Goal: Obtain resource: Obtain resource

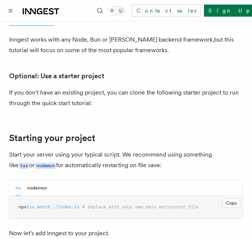
scroll to position [417, 0]
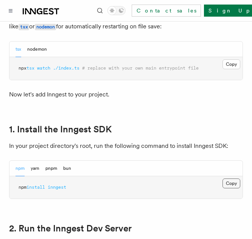
click at [227, 182] on button "Copy Copied" at bounding box center [232, 184] width 18 height 10
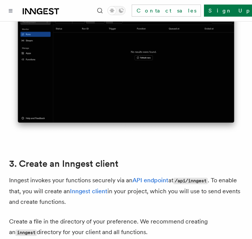
scroll to position [973, 0]
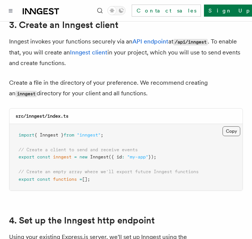
click at [236, 127] on button "Copy Copied" at bounding box center [232, 132] width 18 height 10
drag, startPoint x: 18, startPoint y: 125, endPoint x: 133, endPoint y: 127, distance: 114.8
click at [133, 127] on pre "import { Inngest } from "inngest" ; // Create a client to send and receive even…" at bounding box center [125, 157] width 233 height 67
copy span "import { Inngest } from "inngest" ;"
click at [235, 127] on button "Copy Copied" at bounding box center [232, 132] width 18 height 10
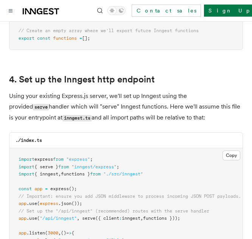
scroll to position [1111, 0]
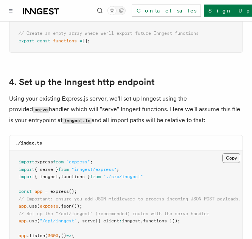
click at [228, 153] on button "Copy Copied" at bounding box center [232, 158] width 18 height 10
drag, startPoint x: 20, startPoint y: 212, endPoint x: 202, endPoint y: 210, distance: 181.9
click at [202, 210] on pre "import express from "express" ; import { serve } from "inngest/express" ; impor…" at bounding box center [125, 206] width 233 height 111
copy span "app .use ( "/api/inngest" , serve ({ client : inngest , functions }));"
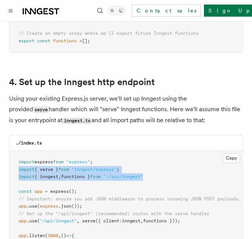
drag, startPoint x: 18, startPoint y: 158, endPoint x: 171, endPoint y: 165, distance: 153.2
click at [171, 165] on pre "import express from "express" ; import { serve } from "inngest/express" ; impor…" at bounding box center [125, 206] width 233 height 111
copy code "import { serve } from "inngest/express" ; import { inngest , functions } from "…"
drag, startPoint x: 193, startPoint y: 209, endPoint x: 16, endPoint y: 212, distance: 177.0
click at [16, 212] on pre "import express from "express" ; import { serve } from "inngest/express" ; impor…" at bounding box center [125, 206] width 233 height 111
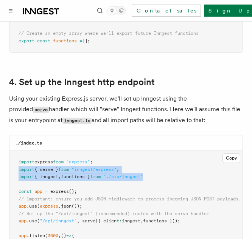
copy span "app .use ( "/api/inngest" , serve ({ client : inngest , functions }));"
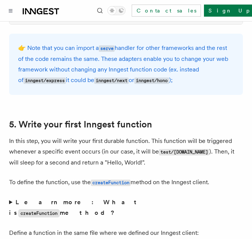
scroll to position [1528, 0]
